Goal: Task Accomplishment & Management: Manage account settings

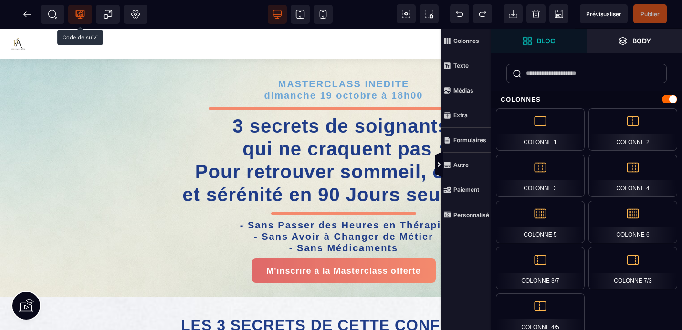
click at [80, 13] on icon at bounding box center [80, 15] width 10 height 10
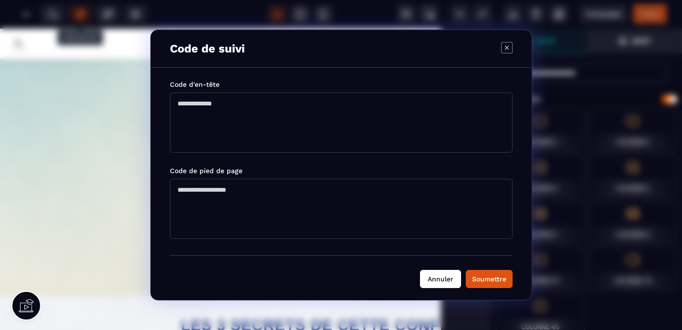
click at [441, 279] on button "Annuler" at bounding box center [440, 279] width 41 height 18
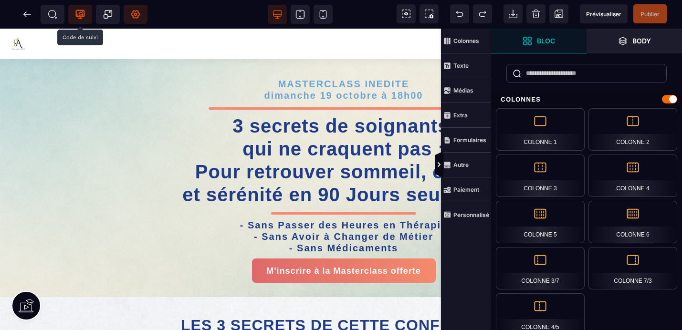
click at [138, 14] on icon at bounding box center [136, 15] width 10 height 10
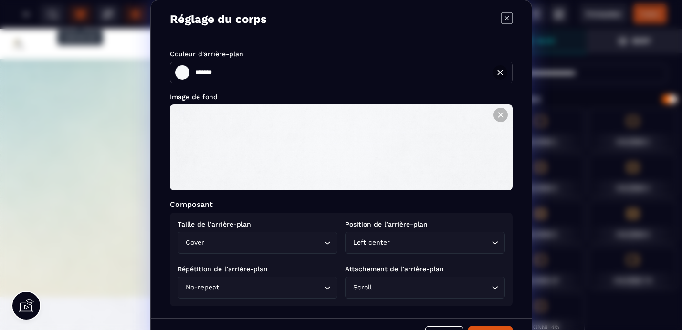
click at [505, 20] on icon "Modal window" at bounding box center [507, 18] width 4 height 4
type input "*******"
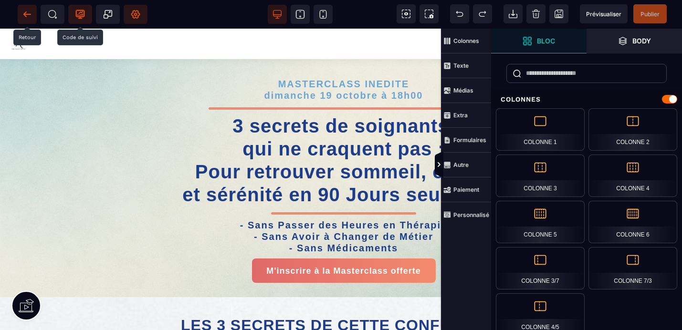
click at [27, 15] on icon at bounding box center [27, 15] width 10 height 10
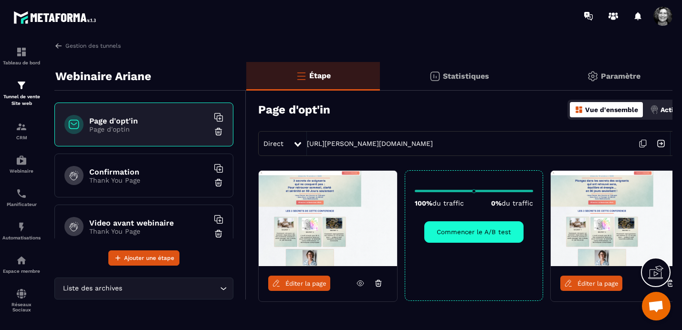
click at [655, 306] on span "Ouvrir le chat" at bounding box center [657, 307] width 16 height 13
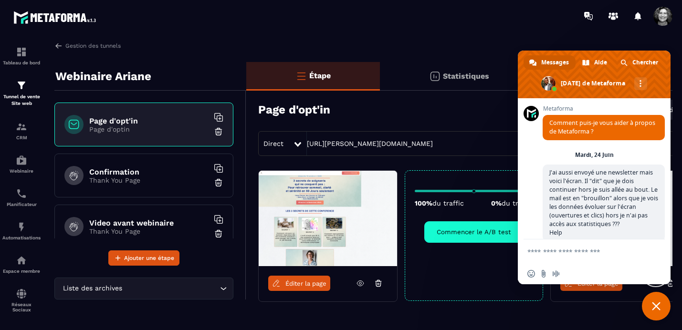
scroll to position [12108, 0]
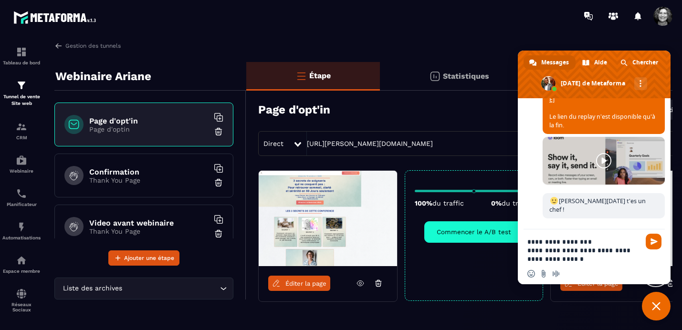
click at [609, 252] on textarea "**********" at bounding box center [584, 251] width 113 height 26
type textarea "**********"
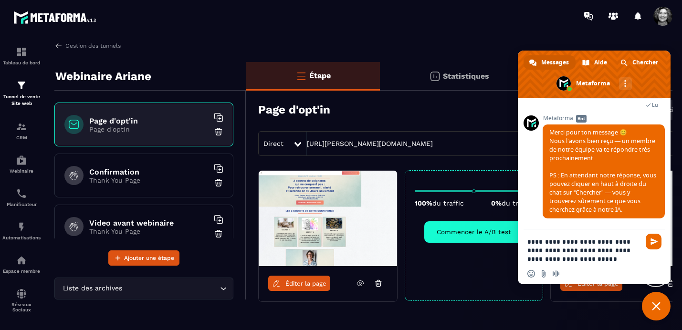
type textarea "**********"
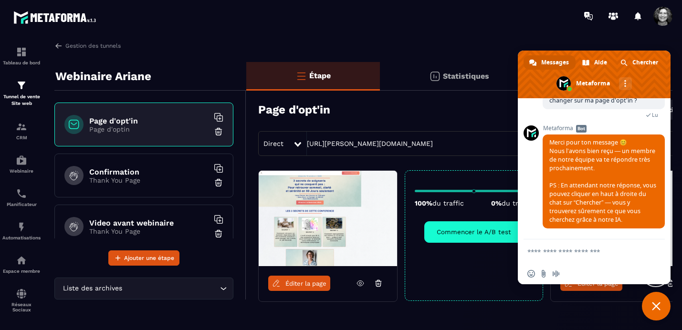
scroll to position [12312, 0]
click at [655, 309] on span "Fermer le chat" at bounding box center [656, 306] width 9 height 9
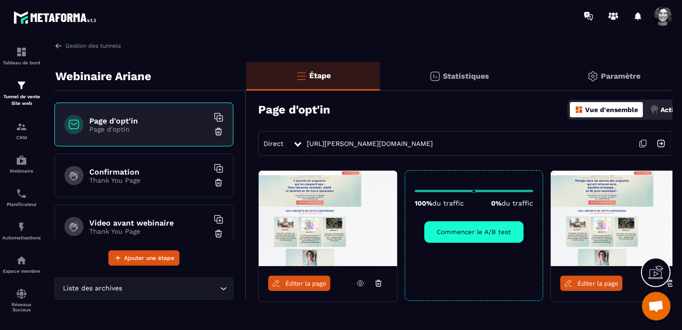
click at [642, 146] on icon at bounding box center [643, 144] width 18 height 18
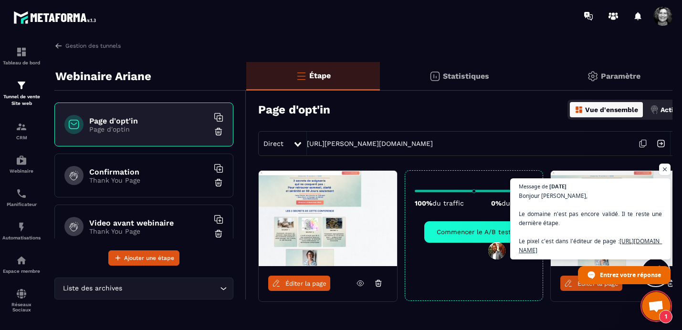
scroll to position [12590, 0]
click at [634, 234] on span "Bonjour [PERSON_NAME], Le domaine n'est pas encore validé. Il te reste une dern…" at bounding box center [591, 223] width 146 height 64
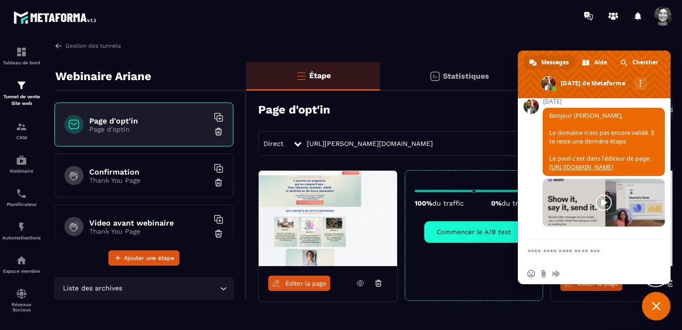
click at [606, 202] on link at bounding box center [604, 203] width 122 height 48
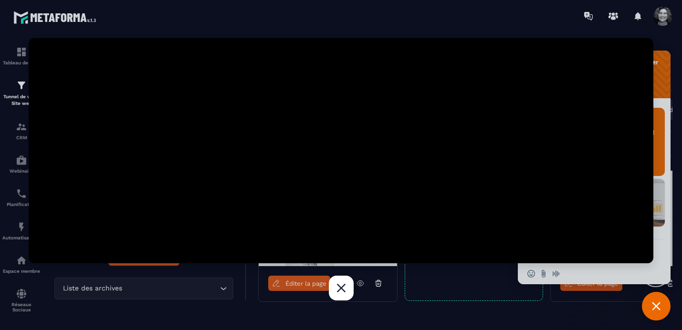
click at [651, 307] on span "Fermer le chat" at bounding box center [656, 306] width 29 height 29
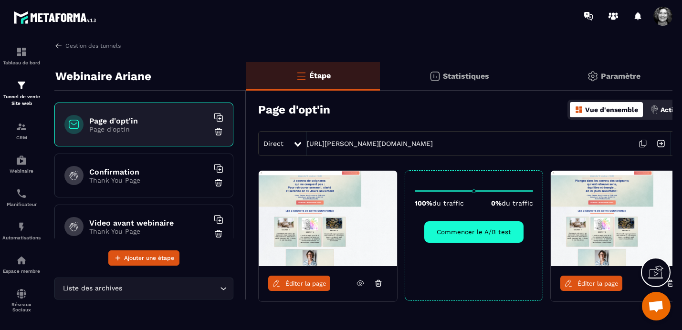
click at [622, 76] on p "Paramètre" at bounding box center [621, 76] width 40 height 9
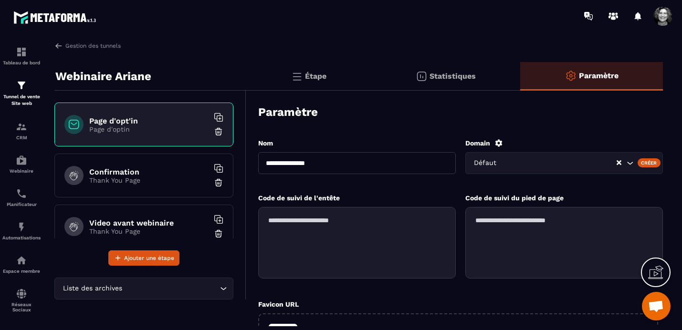
click at [145, 120] on h6 "Page d'opt'in" at bounding box center [148, 121] width 119 height 9
click at [151, 123] on h6 "Page d'opt'in" at bounding box center [148, 121] width 119 height 9
click at [318, 76] on p "Étape" at bounding box center [315, 76] width 21 height 9
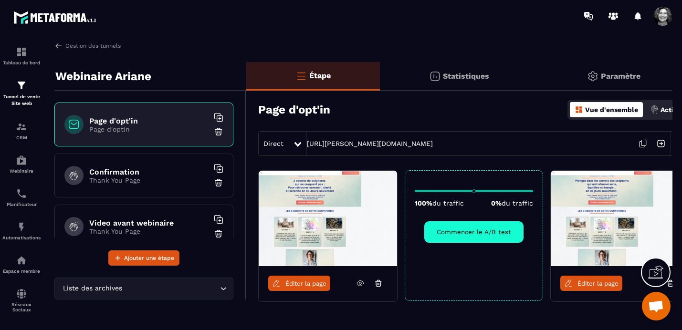
click at [298, 286] on span "Éditer la page" at bounding box center [306, 283] width 41 height 7
